Goal: Find specific page/section: Find specific page/section

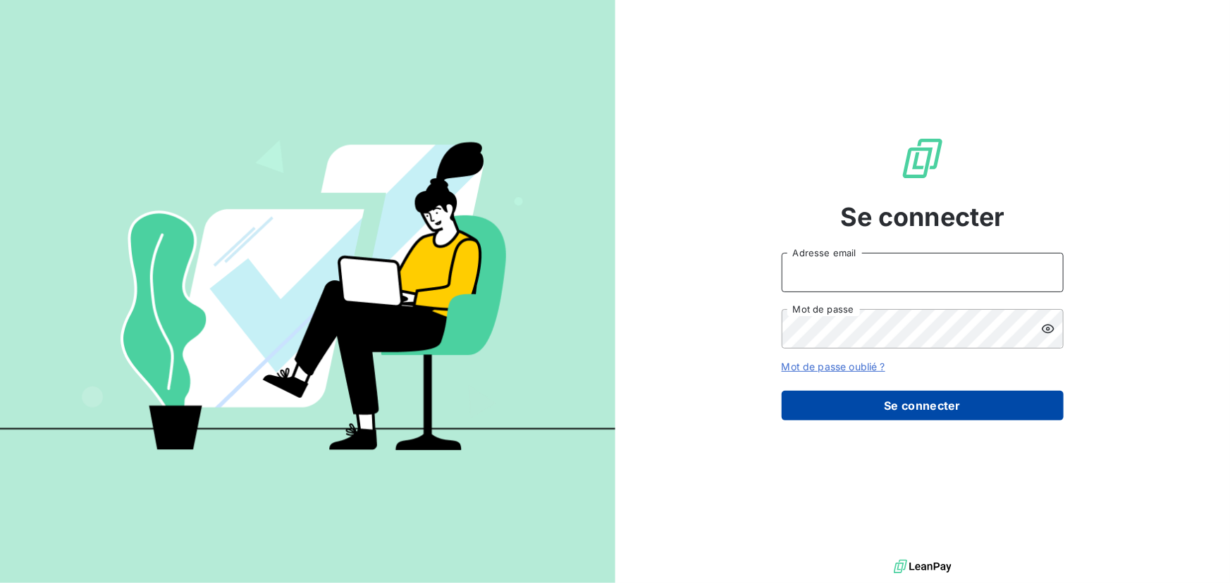
type input "[EMAIL_ADDRESS][PERSON_NAME][DOMAIN_NAME]"
click at [881, 400] on button "Se connecter" at bounding box center [922, 406] width 282 height 30
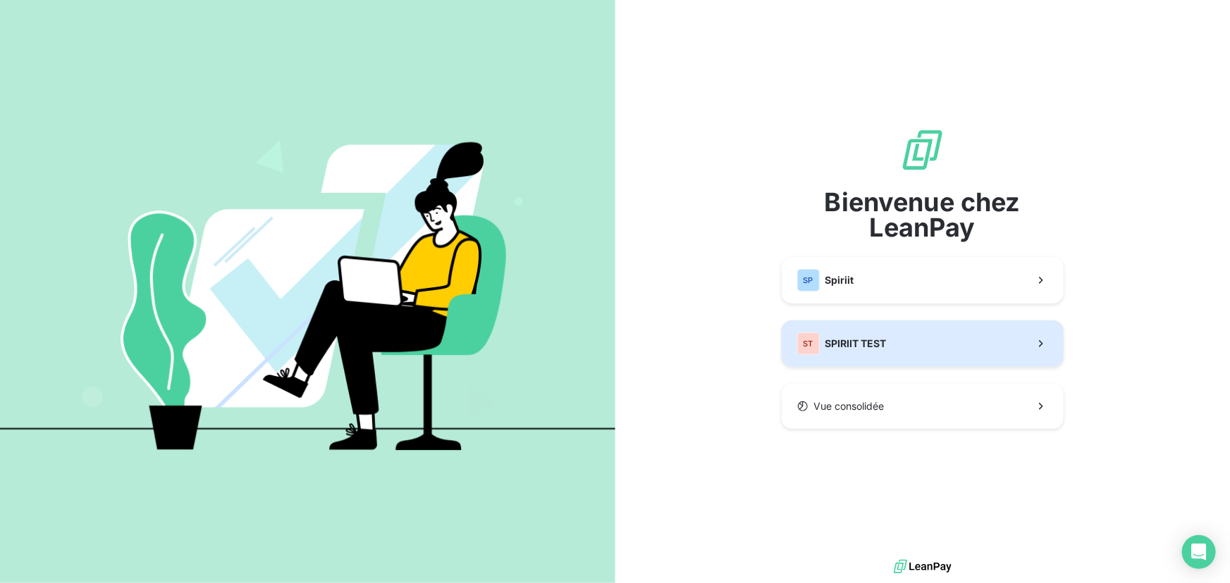
click at [894, 359] on button "ST [PERSON_NAME] TEST" at bounding box center [922, 344] width 282 height 47
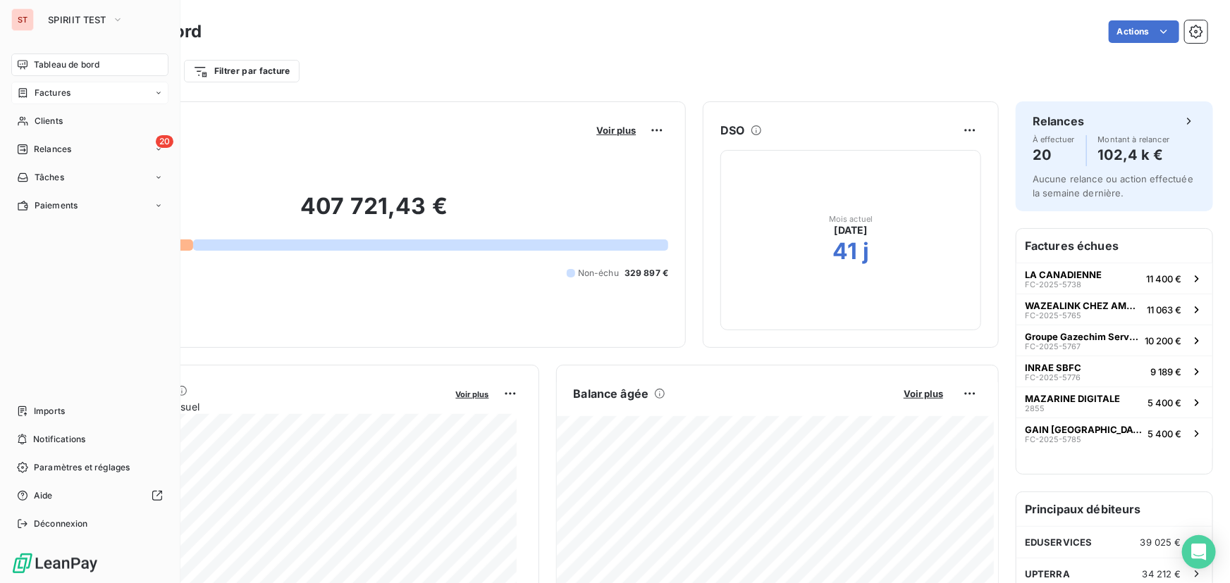
click at [30, 93] on div "Factures" at bounding box center [44, 93] width 54 height 13
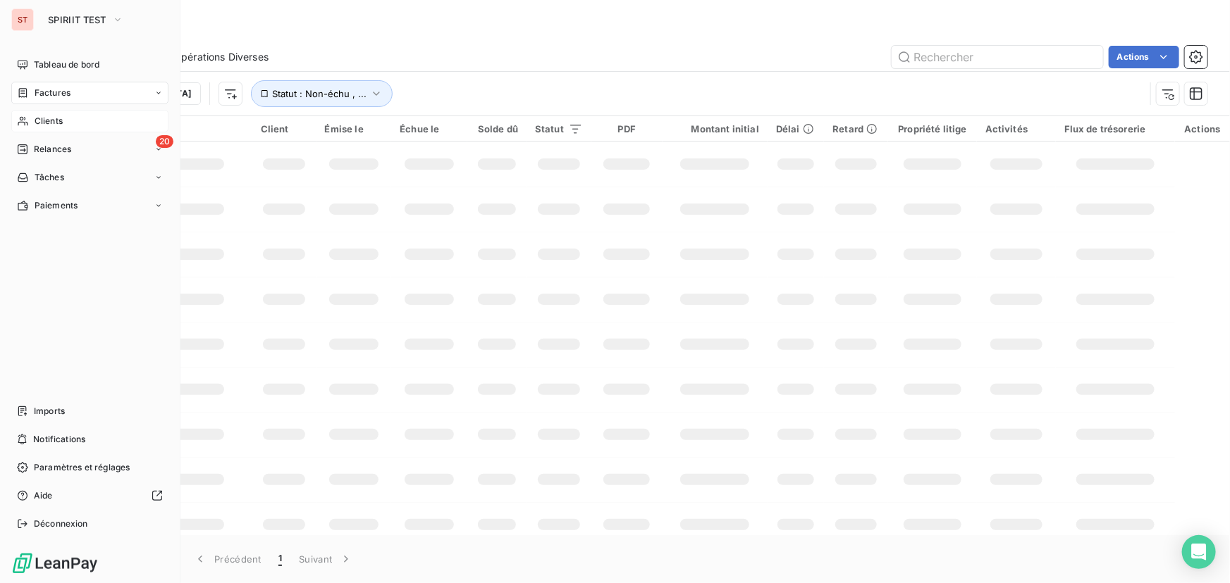
click at [51, 120] on span "Clients" at bounding box center [49, 121] width 28 height 13
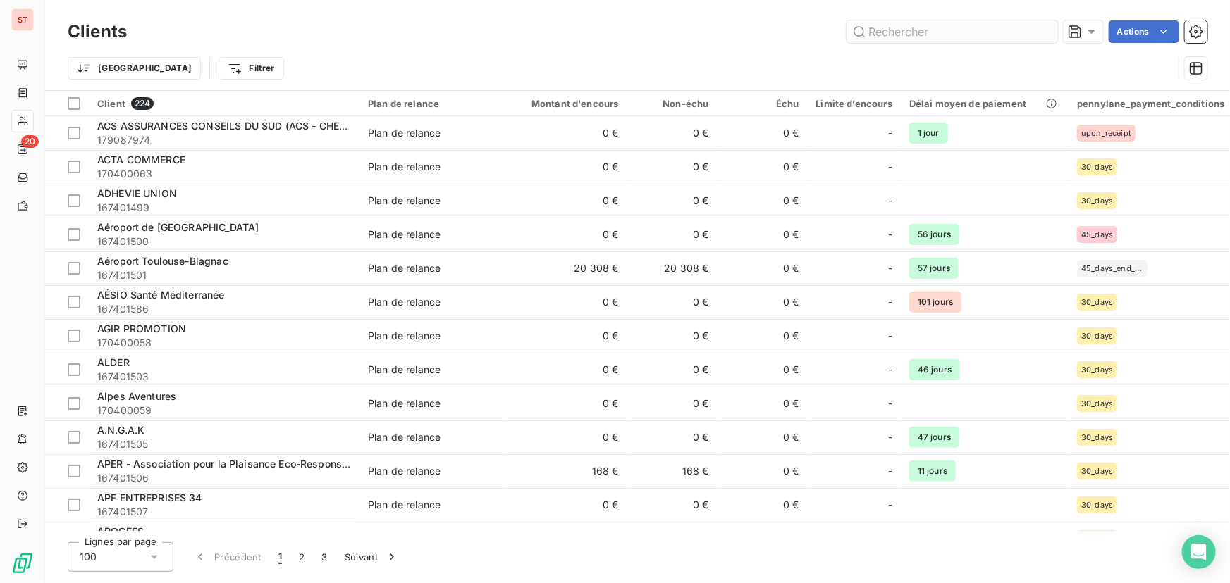
click at [924, 28] on input "text" at bounding box center [951, 31] width 211 height 23
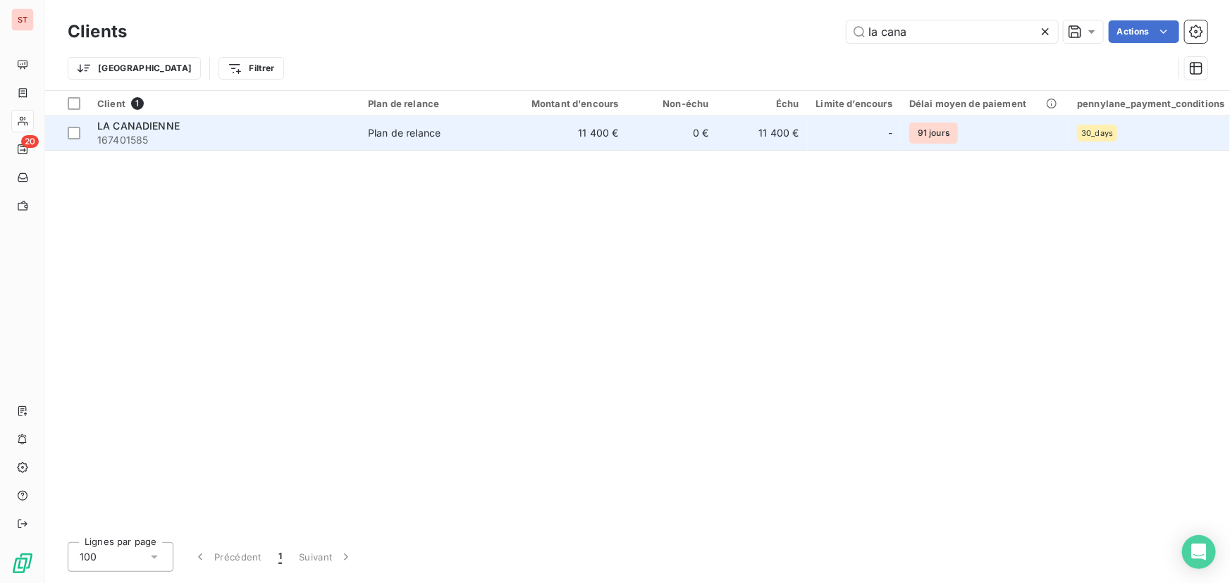
type input "la cana"
click at [733, 137] on td "11 400 €" at bounding box center [762, 133] width 90 height 34
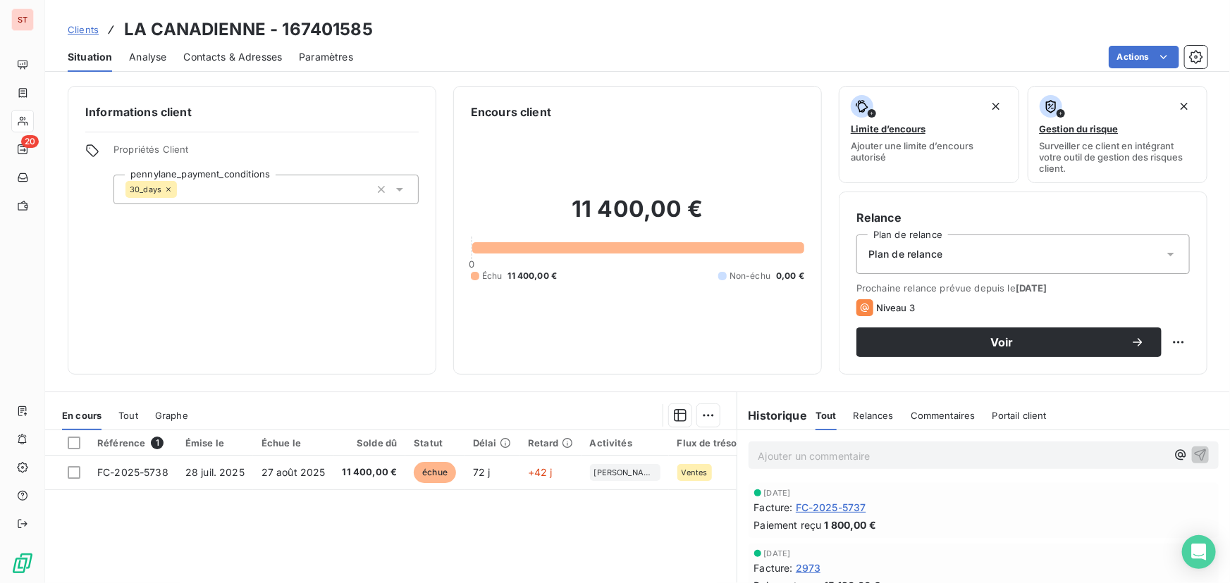
scroll to position [160, 0]
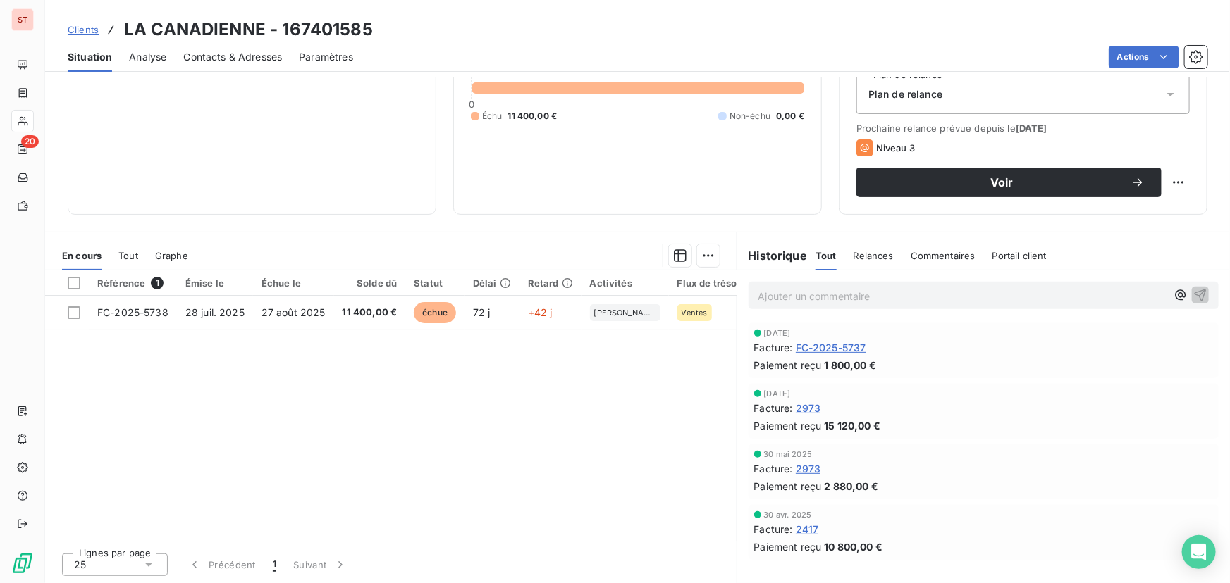
click at [1008, 256] on span "Portail client" at bounding box center [1019, 255] width 54 height 11
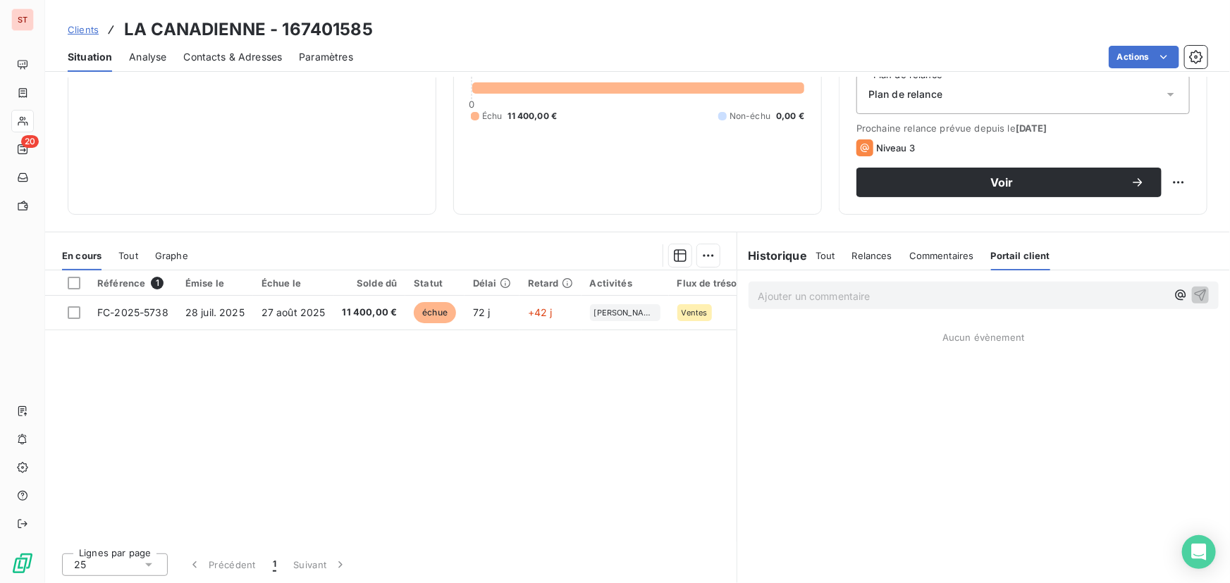
click at [822, 254] on span "Tout" at bounding box center [825, 255] width 20 height 11
